Goal: Communication & Community: Answer question/provide support

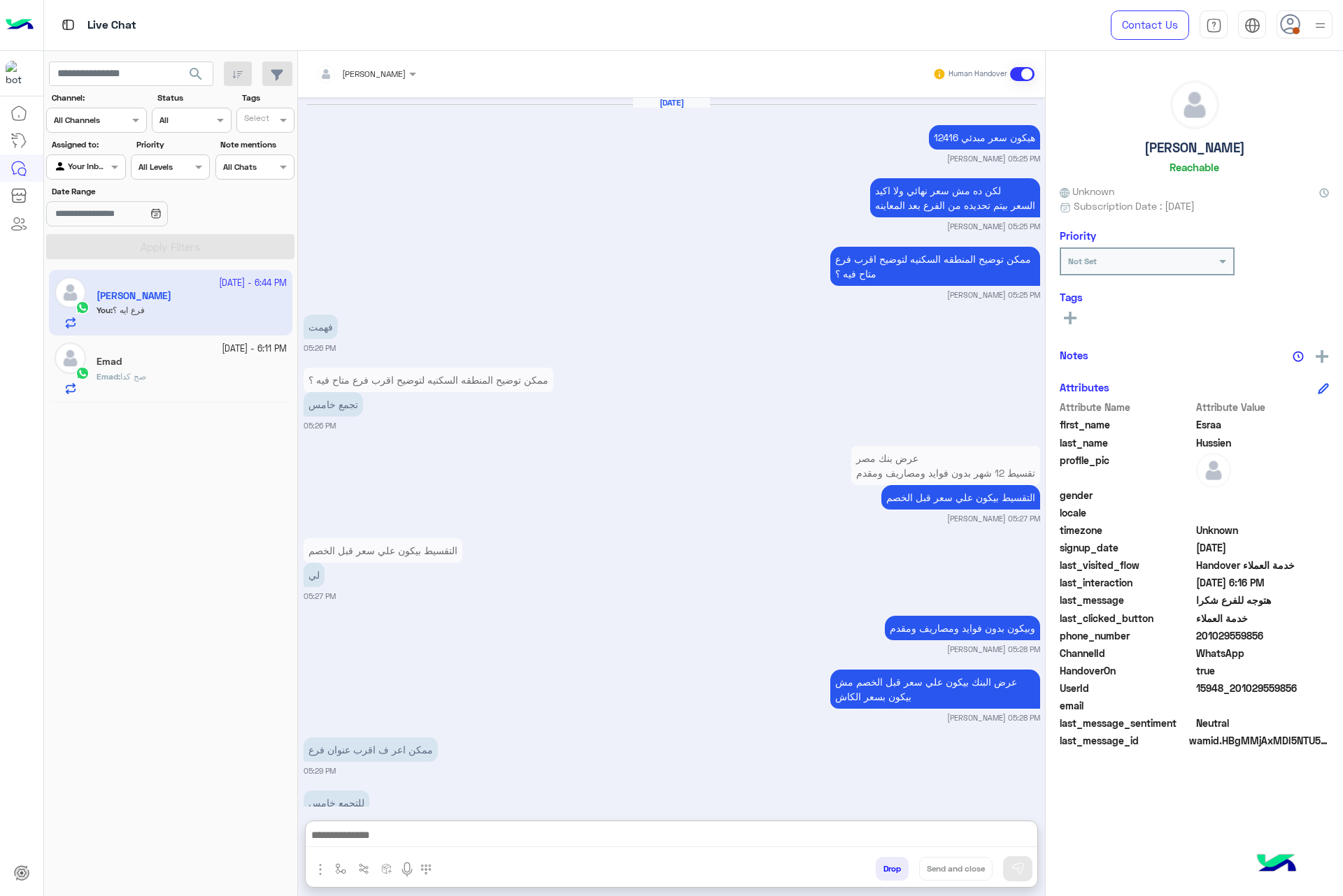
scroll to position [1187, 0]
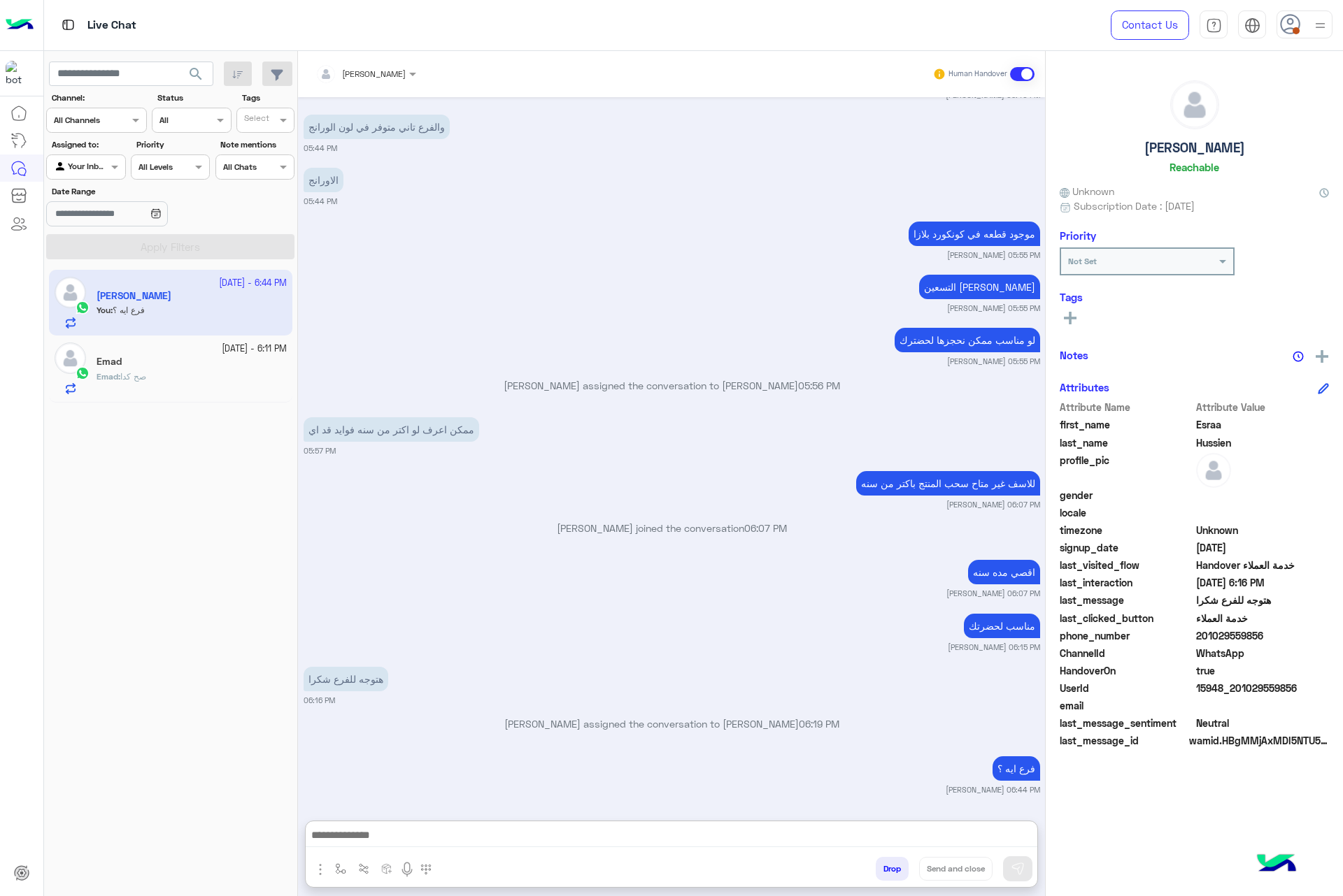
click at [1291, 33] on use at bounding box center [1290, 23] width 20 height 20
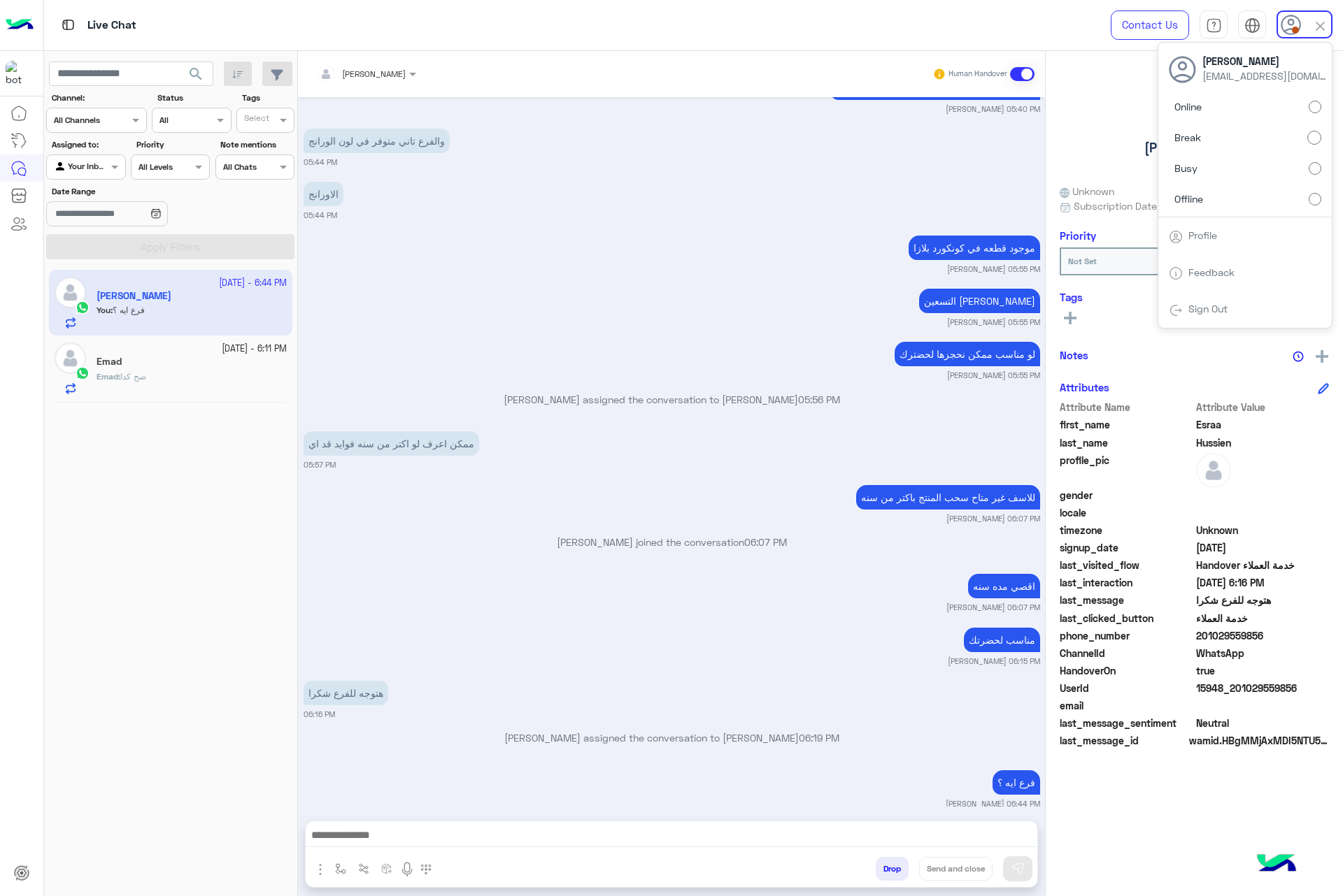
drag, startPoint x: 652, startPoint y: 187, endPoint x: 321, endPoint y: 202, distance: 331.3
click at [649, 187] on div "الاورانج 05:44 PM" at bounding box center [672, 199] width 737 height 43
click at [206, 78] on button "search" at bounding box center [196, 76] width 34 height 30
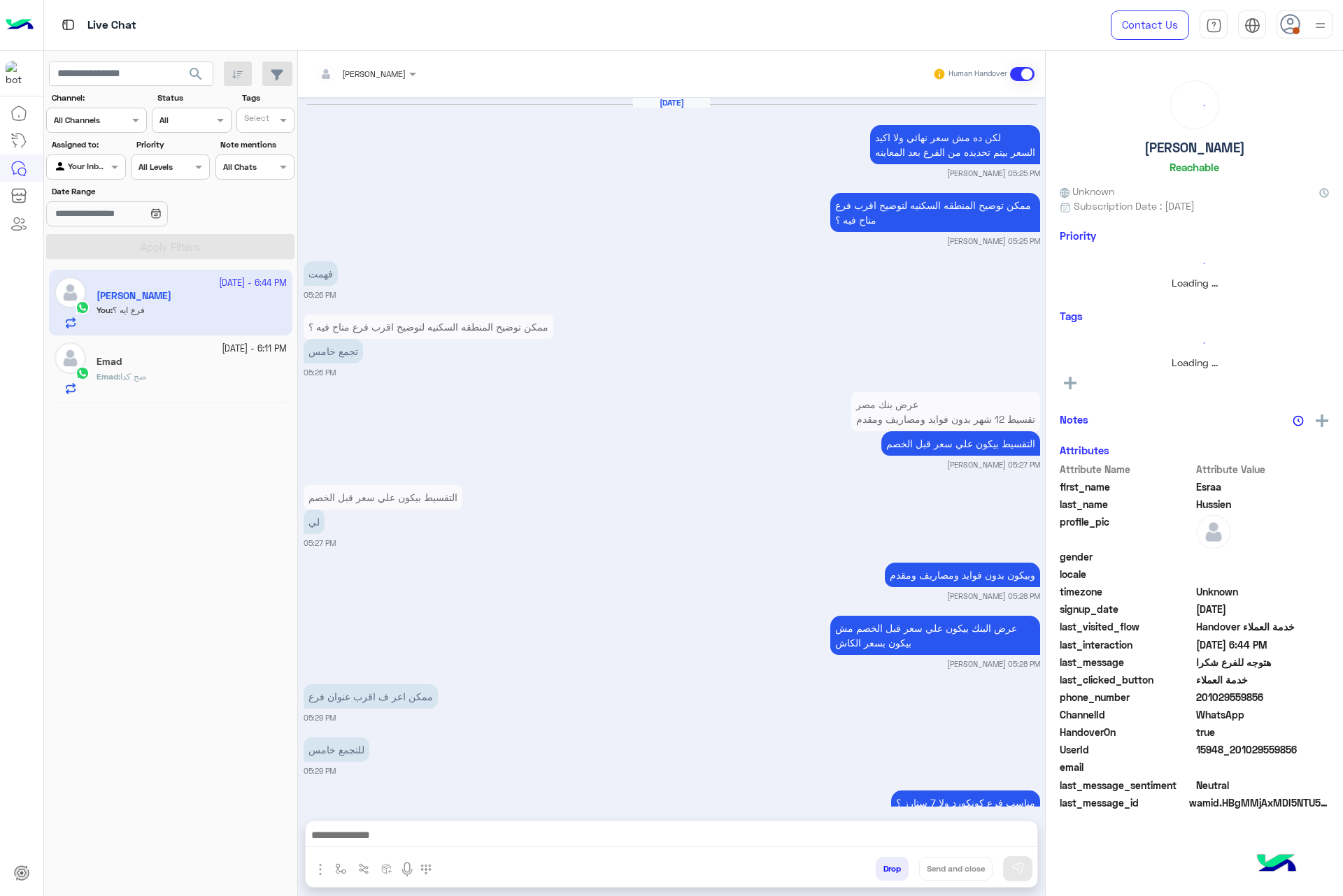
scroll to position [1070, 0]
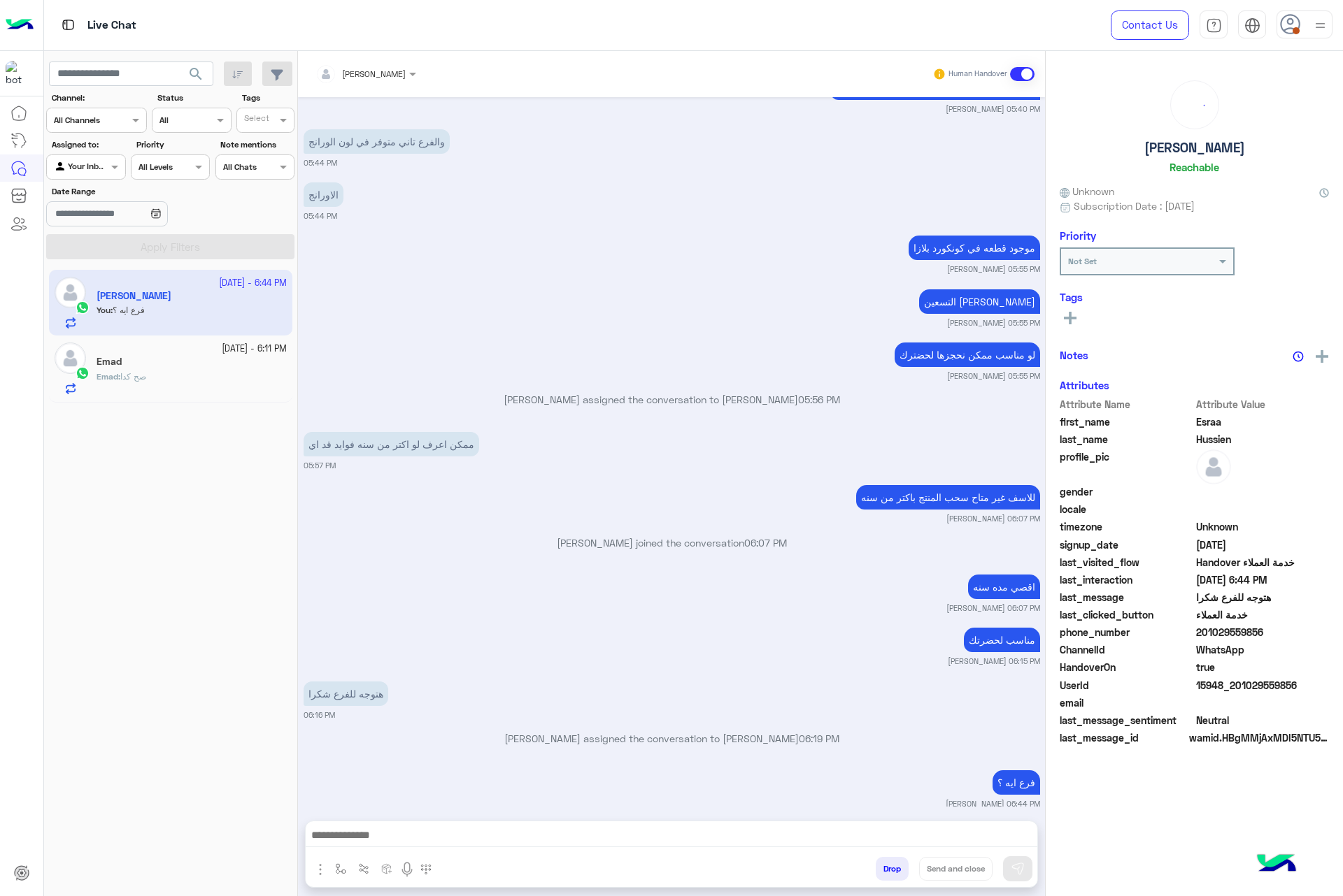
click at [1272, 18] on div "Contact Us Help Center عربي English" at bounding box center [1217, 25] width 253 height 50
click at [1286, 26] on icon at bounding box center [1290, 24] width 21 height 21
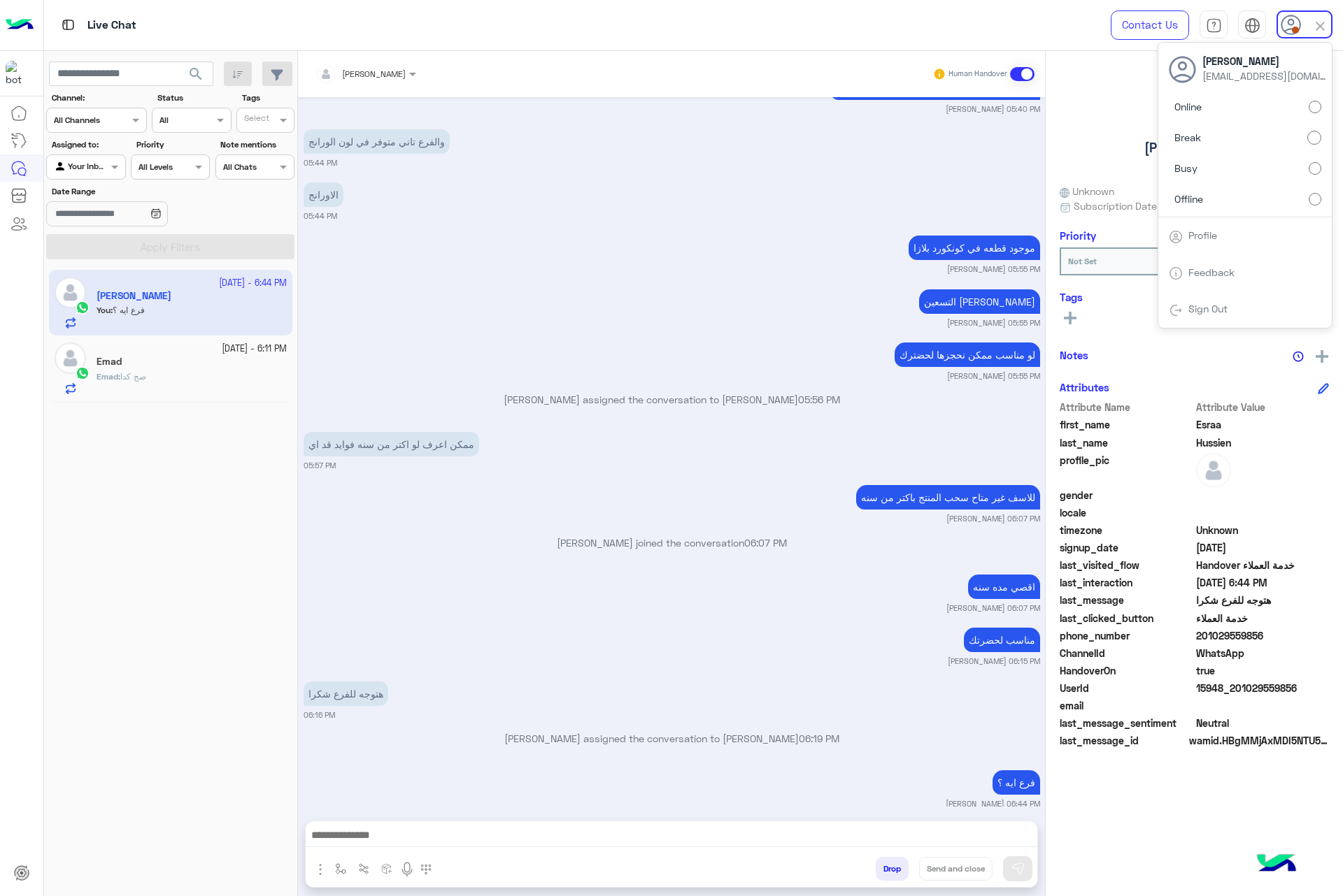
click at [1251, 169] on label "Busy" at bounding box center [1245, 168] width 152 height 25
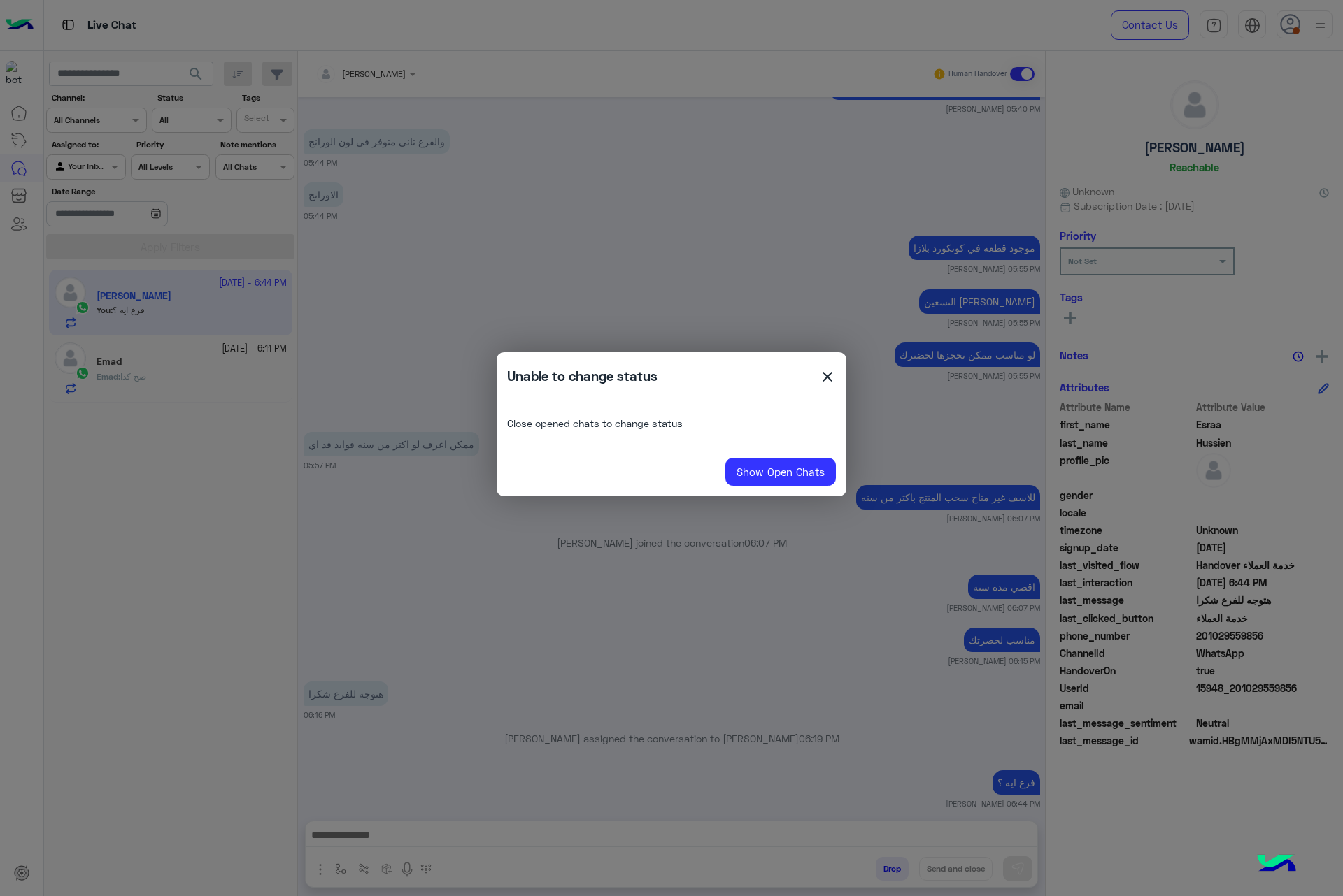
click at [832, 375] on span "close" at bounding box center [828, 379] width 17 height 21
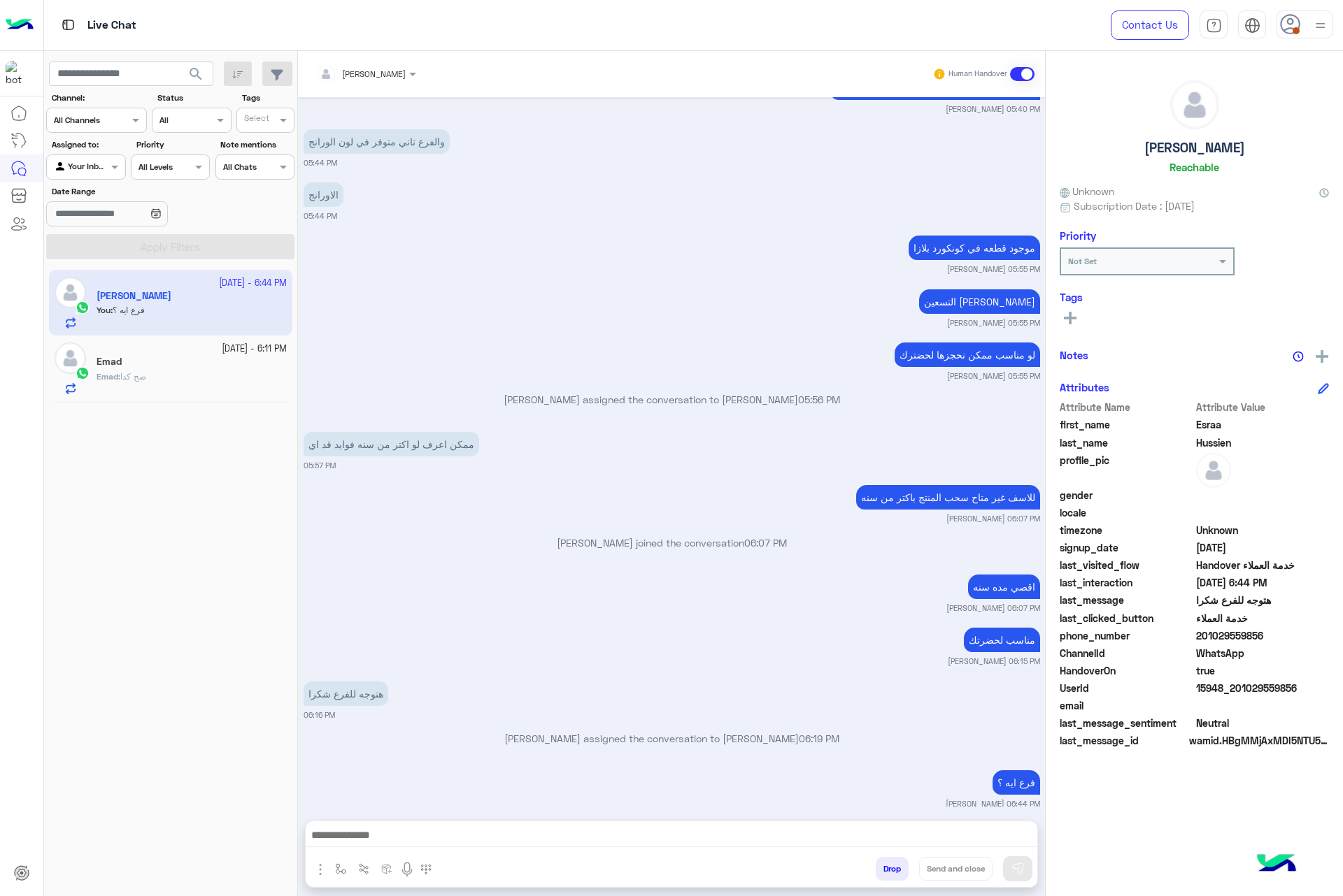
click at [1022, 79] on span at bounding box center [1022, 74] width 24 height 14
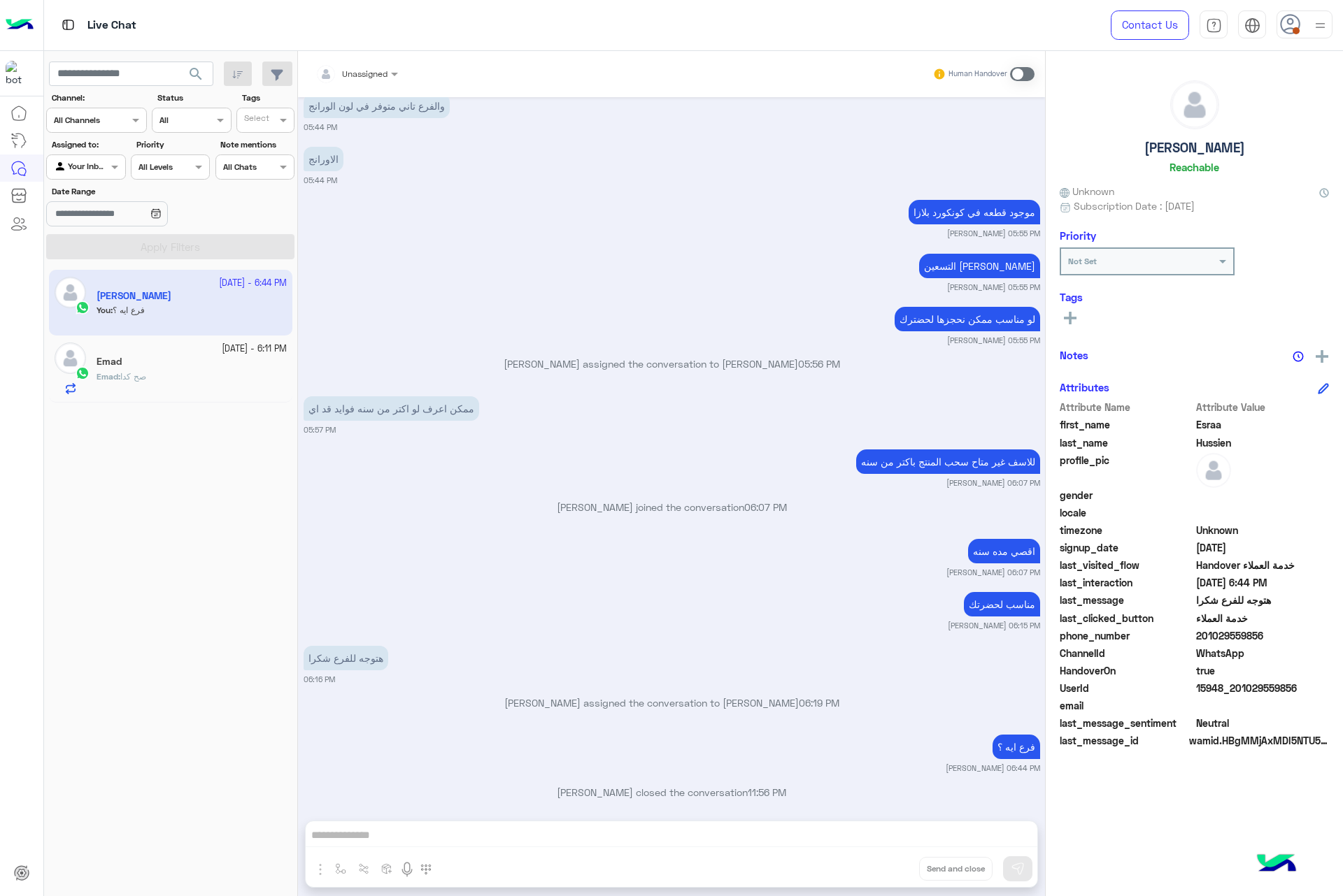
click at [182, 365] on div "Emad" at bounding box center [191, 363] width 190 height 15
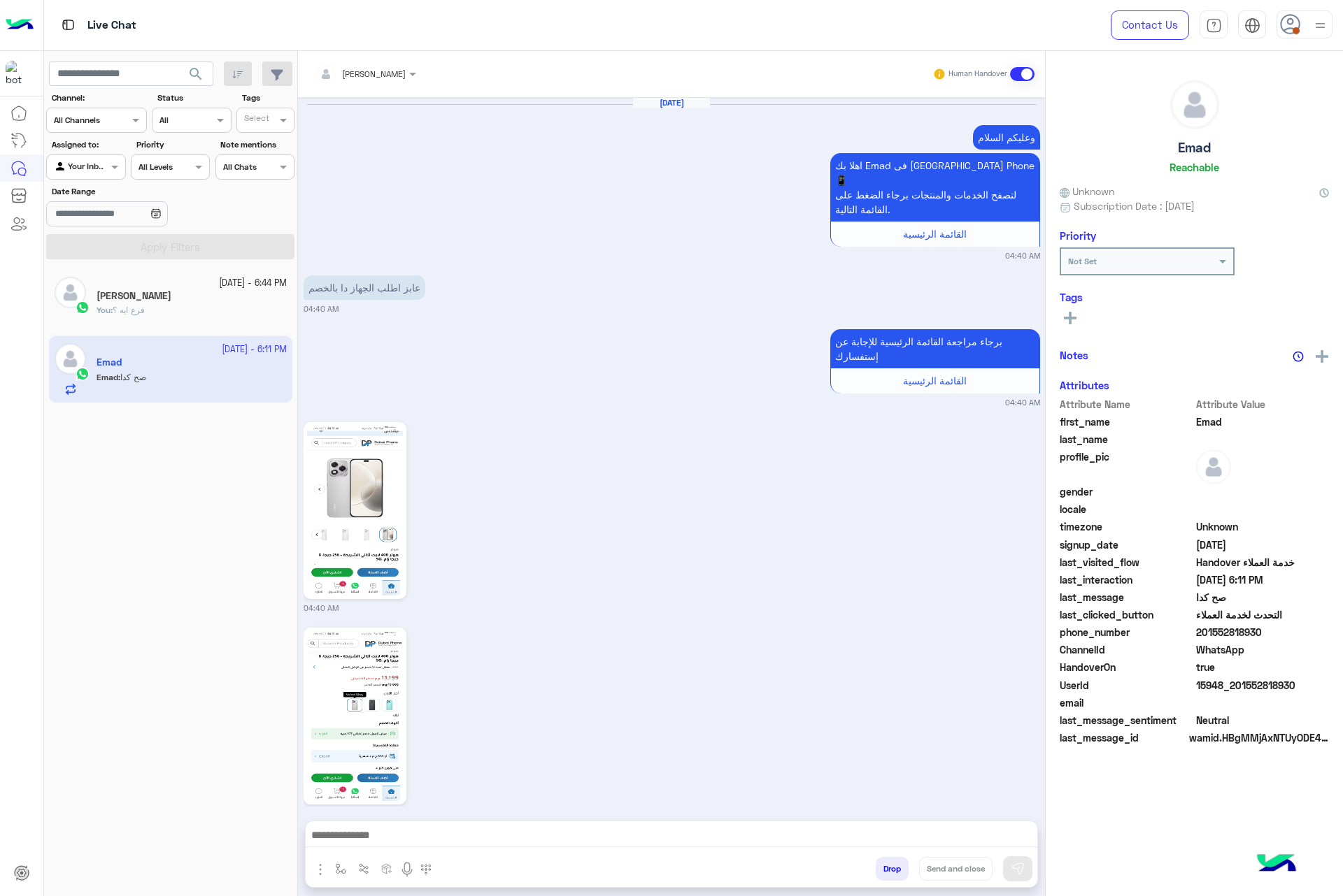
scroll to position [1943, 0]
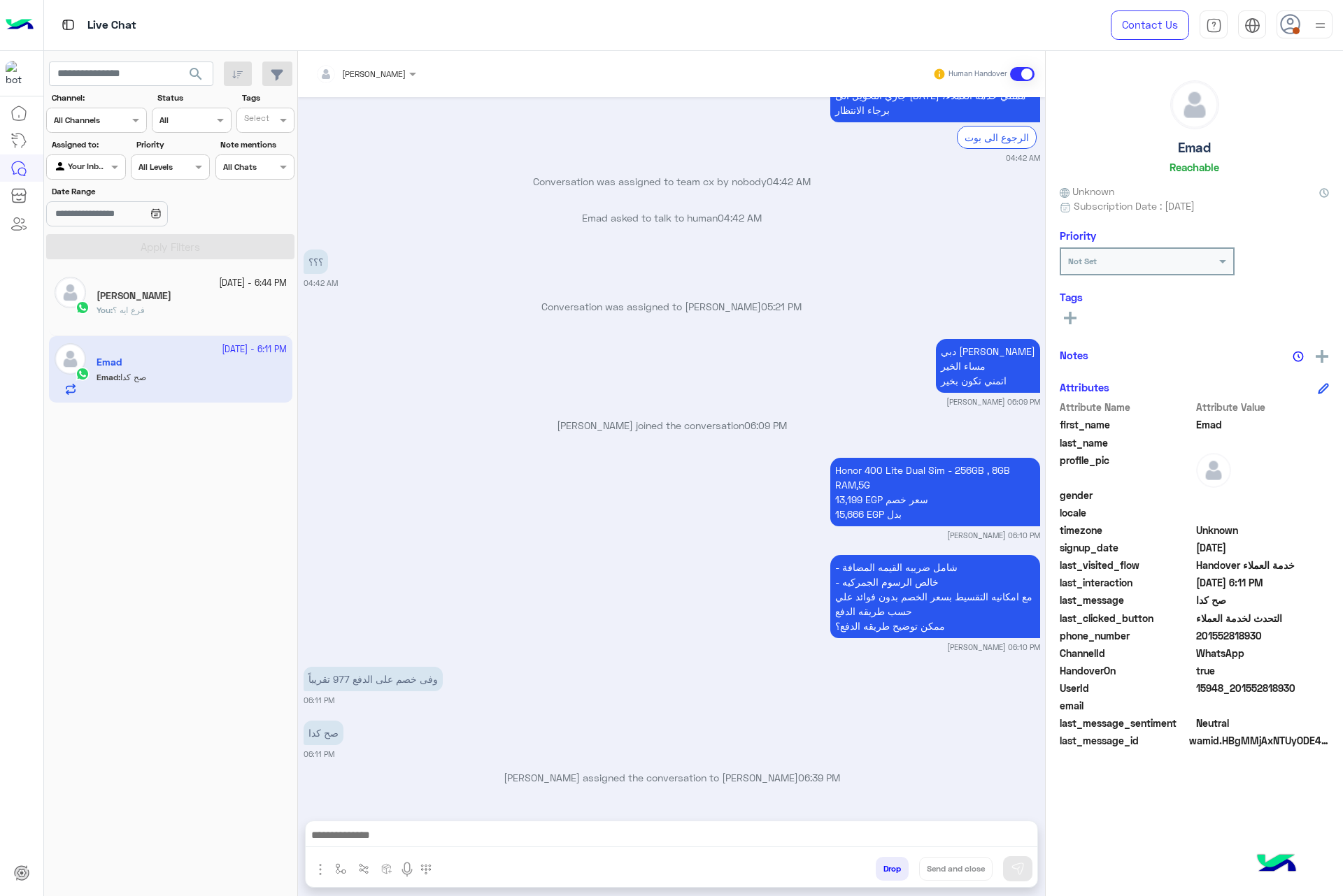
click at [1012, 75] on span at bounding box center [1022, 74] width 24 height 14
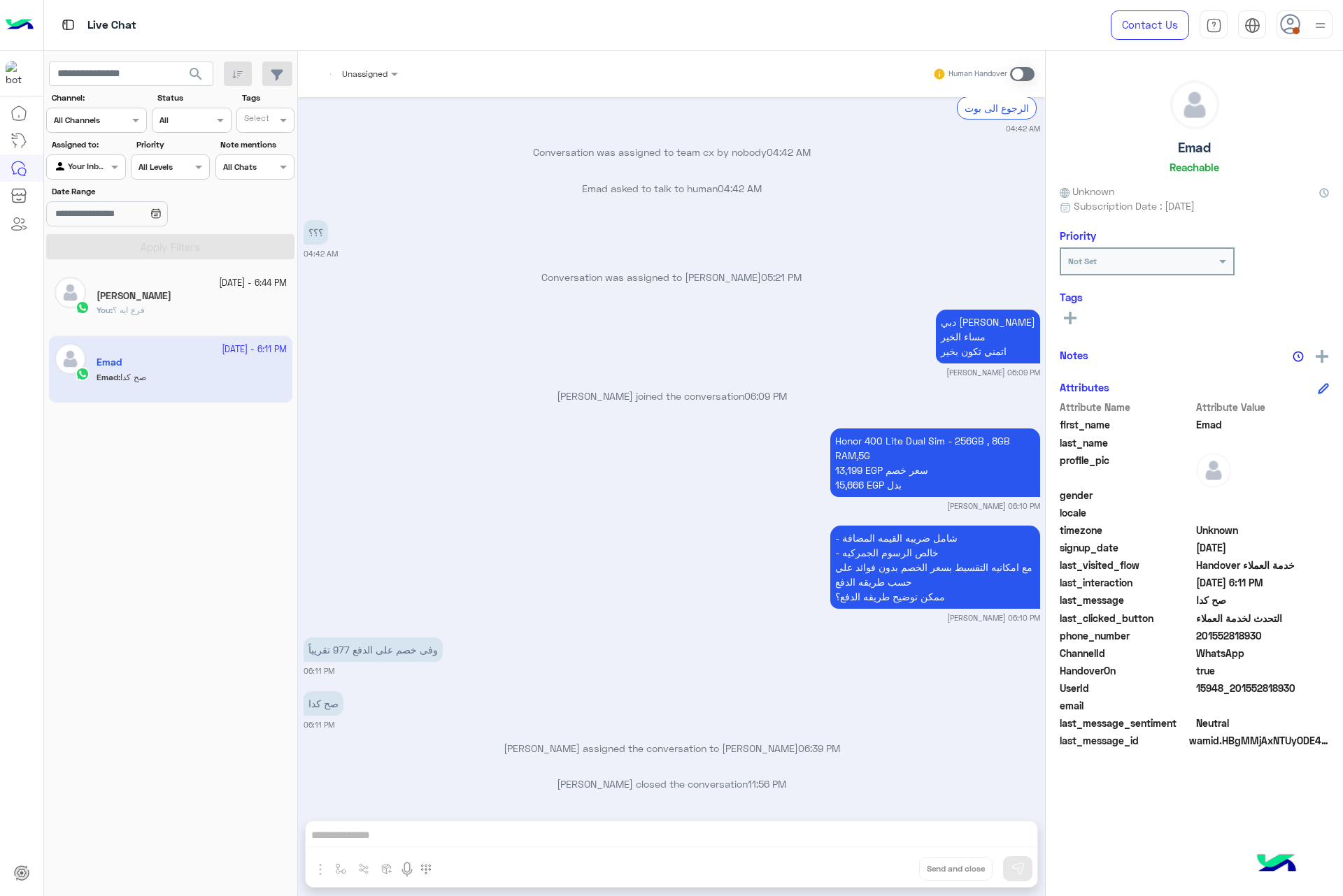
scroll to position [1980, 0]
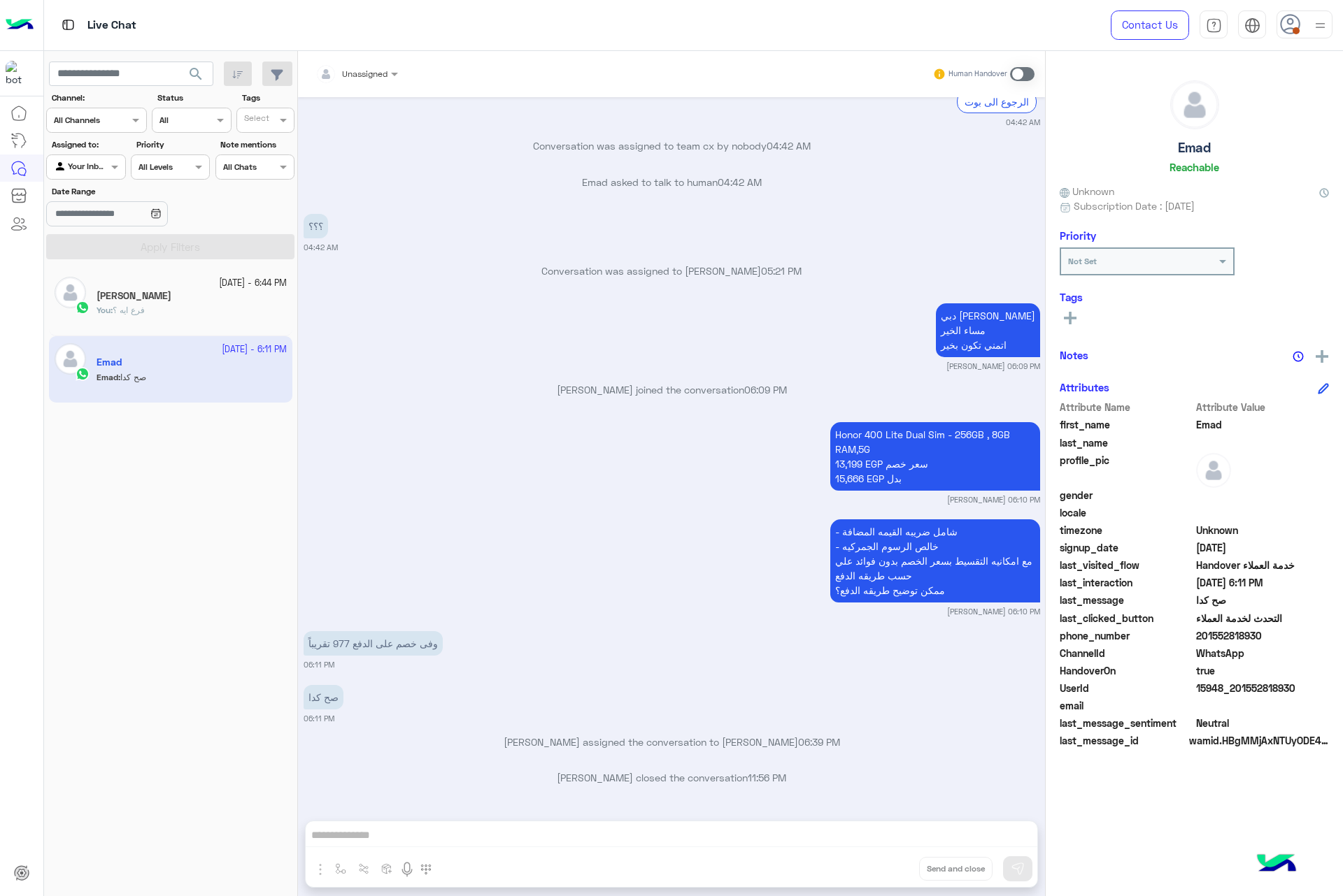
click at [1302, 15] on div at bounding box center [1304, 24] width 56 height 28
click at [1237, 175] on label "Busy" at bounding box center [1245, 168] width 152 height 25
click at [203, 74] on button "search" at bounding box center [196, 76] width 34 height 30
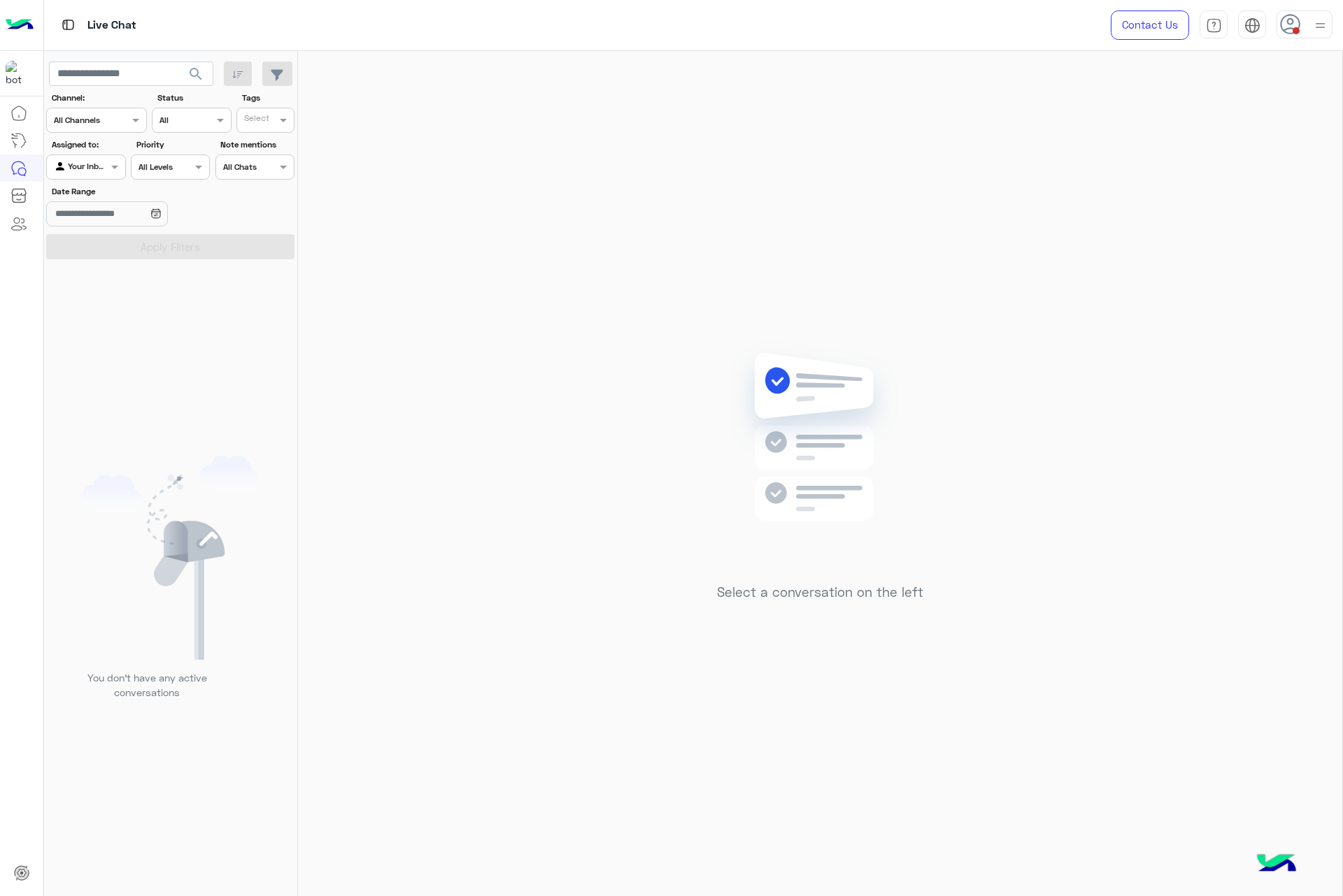
click at [1294, 23] on icon at bounding box center [1290, 24] width 21 height 21
click at [1247, 194] on label "Offline" at bounding box center [1245, 198] width 152 height 25
